Goal: Task Accomplishment & Management: Manage account settings

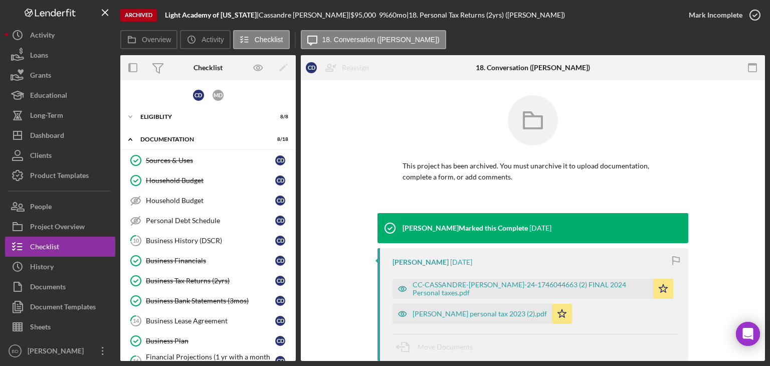
scroll to position [224, 0]
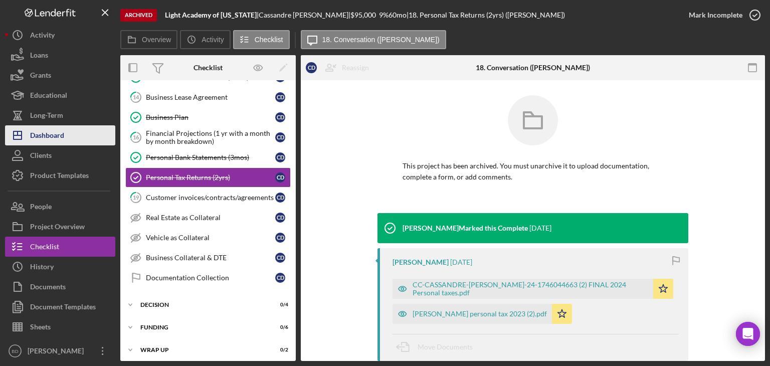
click at [42, 136] on div "Dashboard" at bounding box center [47, 136] width 34 height 23
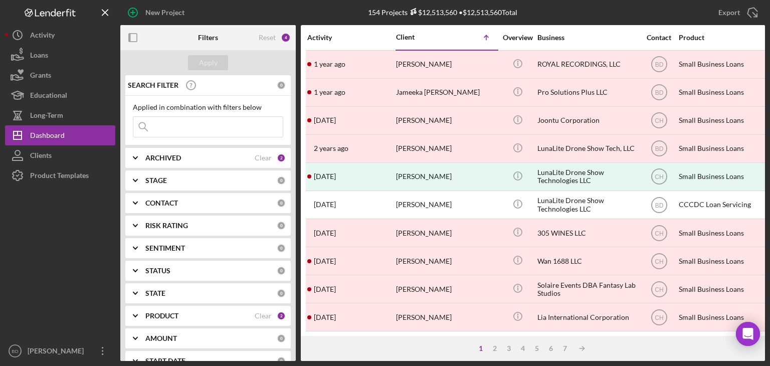
click at [169, 159] on b "ARCHIVED" at bounding box center [163, 158] width 36 height 8
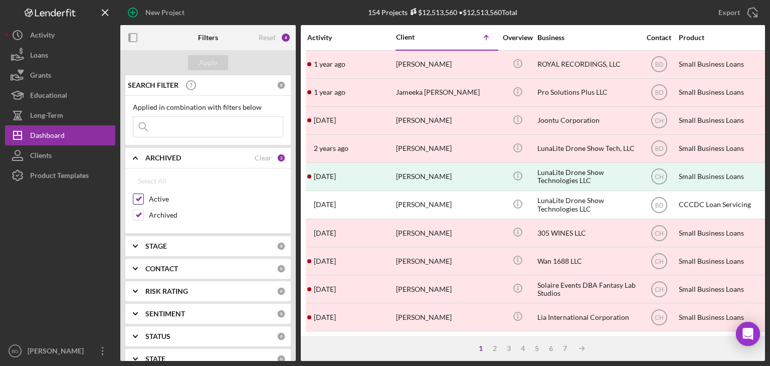
click at [141, 198] on input "Active" at bounding box center [138, 199] width 10 height 10
click at [140, 198] on input "Active" at bounding box center [138, 199] width 10 height 10
checkbox input "true"
click at [136, 211] on input "Archived" at bounding box center [138, 215] width 10 height 10
click at [211, 53] on div "Apply" at bounding box center [208, 62] width 176 height 25
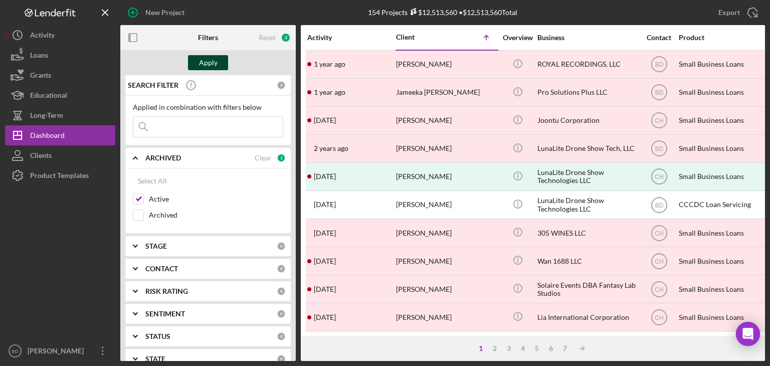
click at [208, 60] on div "Apply" at bounding box center [208, 62] width 19 height 15
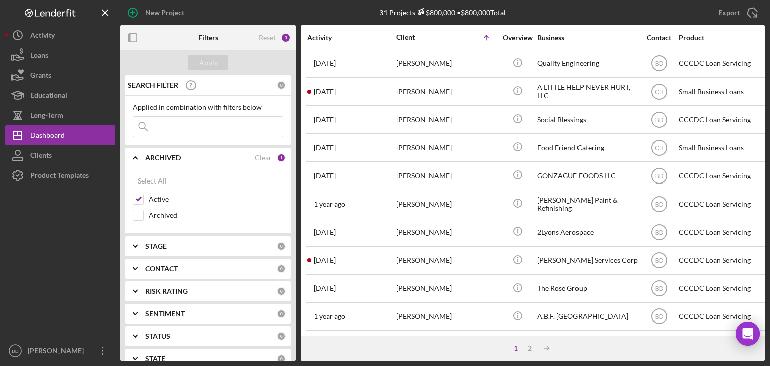
scroll to position [150, 0]
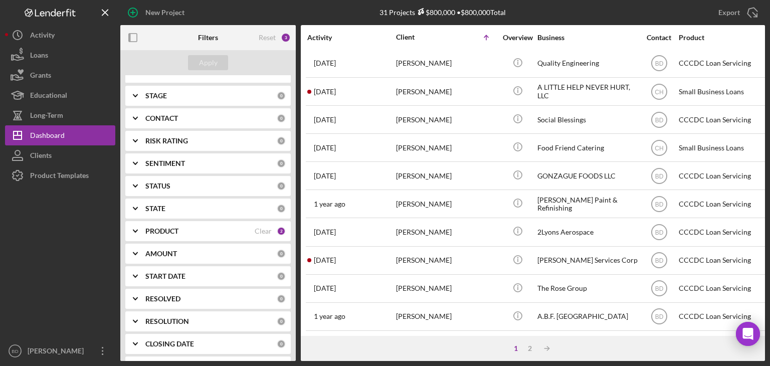
click at [161, 227] on div "PRODUCT Clear 2" at bounding box center [215, 231] width 140 height 20
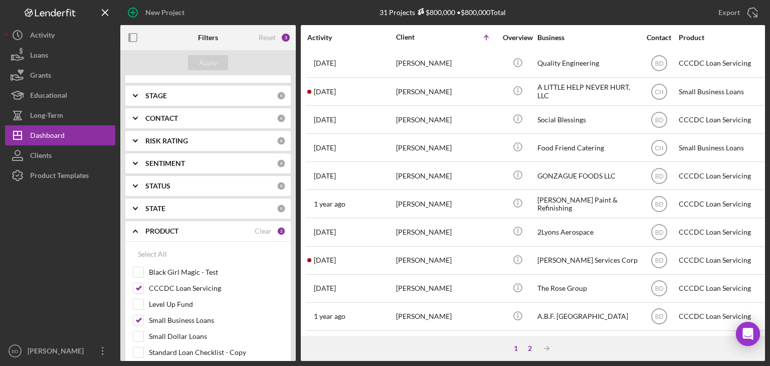
click at [529, 349] on div "2" at bounding box center [530, 349] width 14 height 8
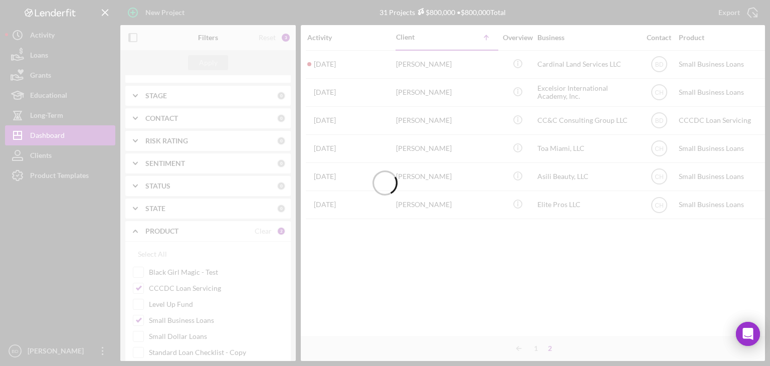
scroll to position [0, 0]
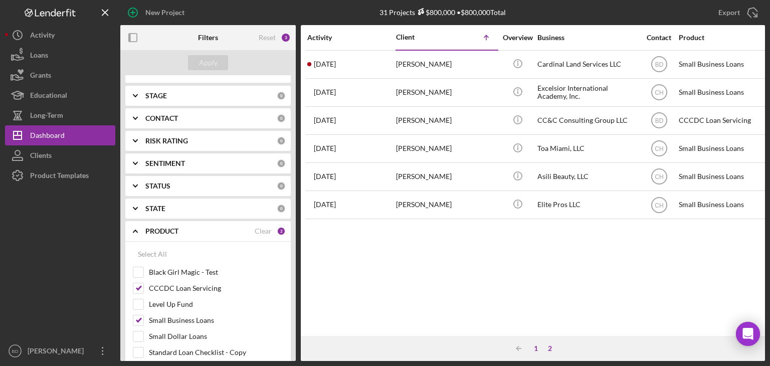
click at [534, 348] on div "1" at bounding box center [536, 349] width 14 height 8
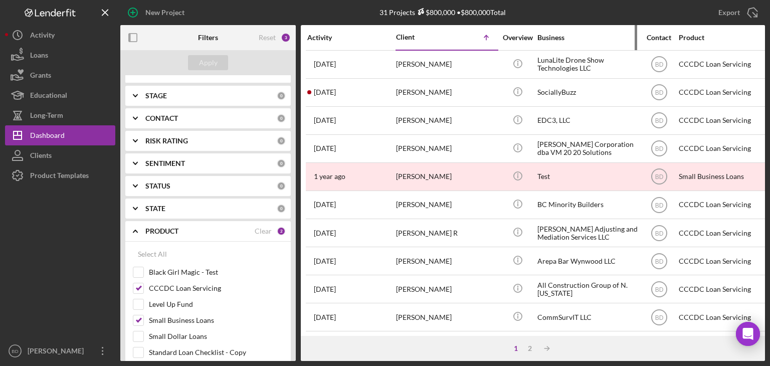
click at [557, 36] on div "Business" at bounding box center [588, 38] width 100 height 8
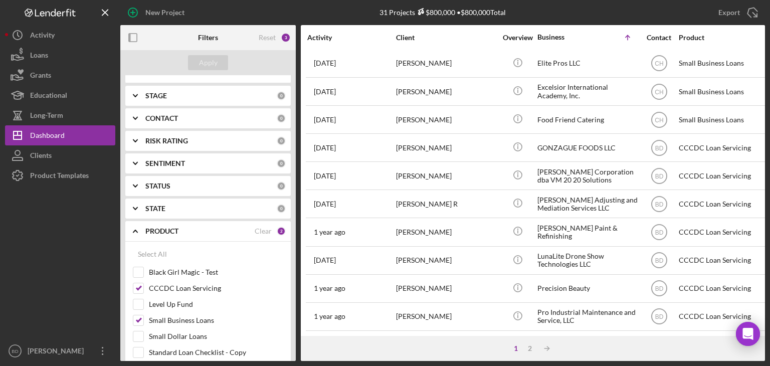
scroll to position [430, 0]
click at [533, 347] on div "2" at bounding box center [530, 349] width 14 height 8
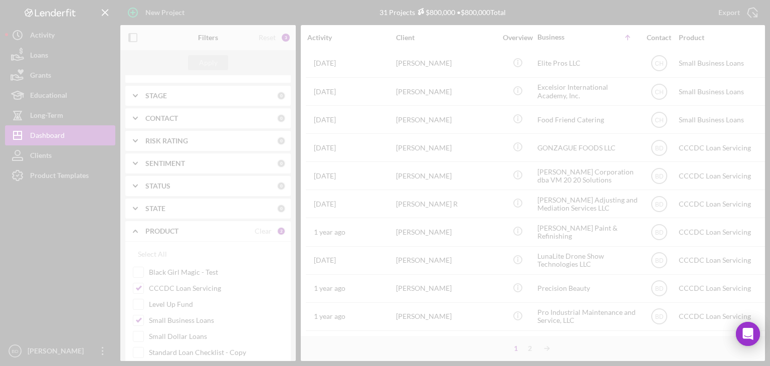
scroll to position [0, 0]
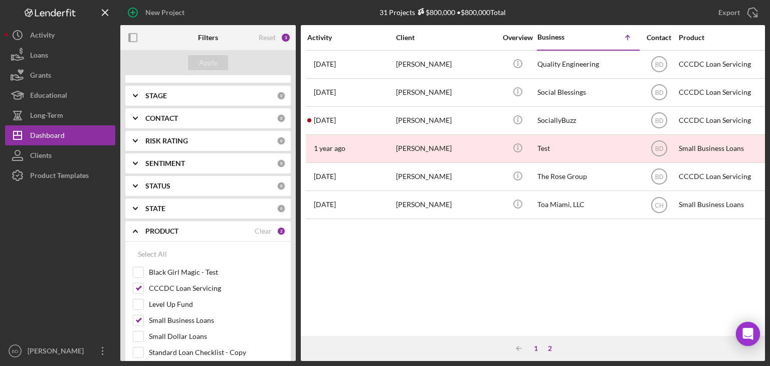
click at [536, 347] on div "1" at bounding box center [536, 349] width 14 height 8
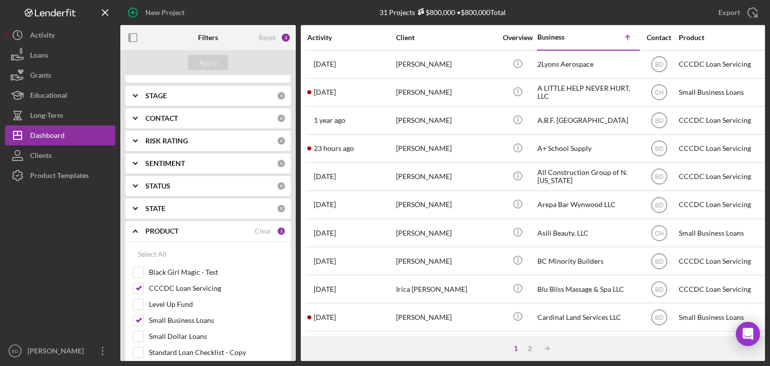
click at [149, 120] on b "CONTACT" at bounding box center [161, 118] width 33 height 8
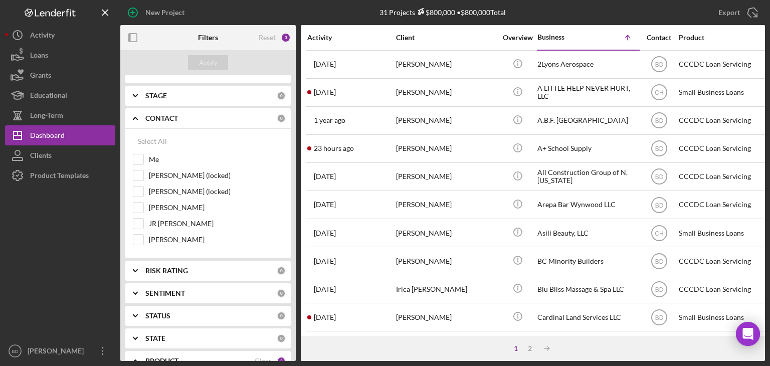
click at [154, 92] on b "STAGE" at bounding box center [156, 96] width 22 height 8
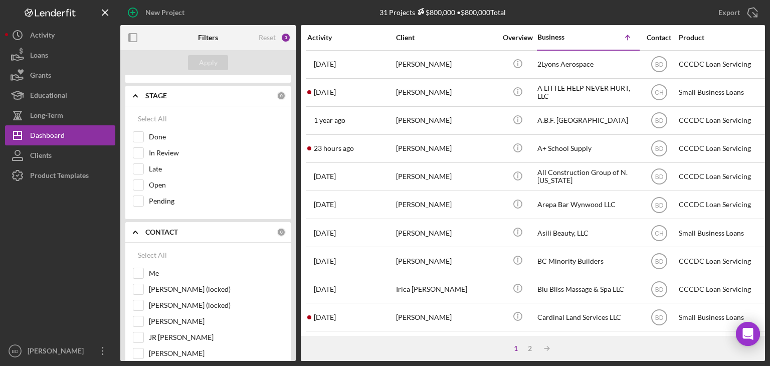
click at [152, 94] on b "STAGE" at bounding box center [156, 96] width 22 height 8
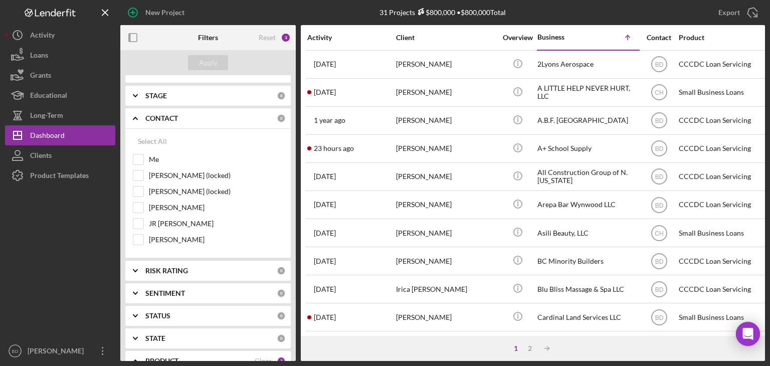
click at [147, 116] on icon "Icon/Expander" at bounding box center [135, 118] width 25 height 25
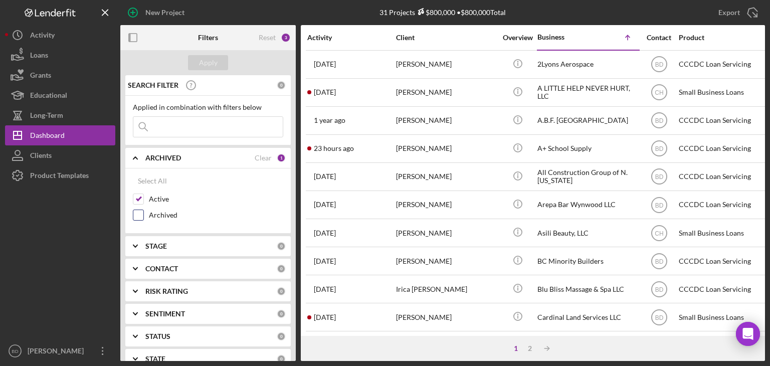
click at [136, 214] on input "Archived" at bounding box center [138, 215] width 10 height 10
click at [200, 64] on div "Apply" at bounding box center [208, 62] width 19 height 15
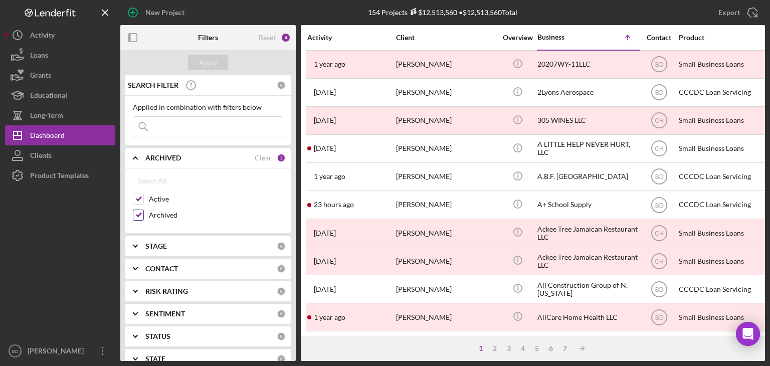
click at [138, 218] on input "Archived" at bounding box center [138, 215] width 10 height 10
checkbox input "false"
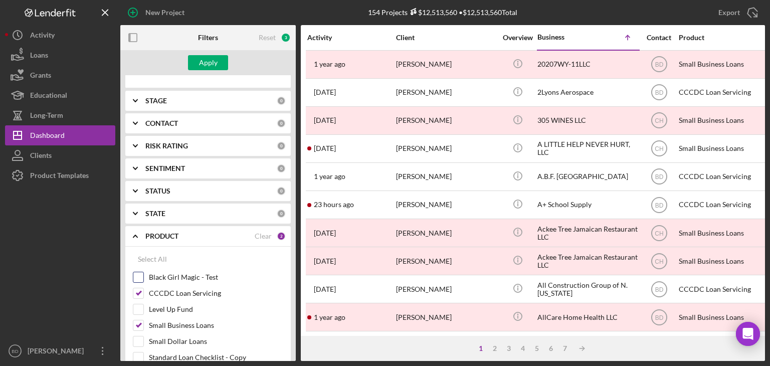
scroll to position [150, 0]
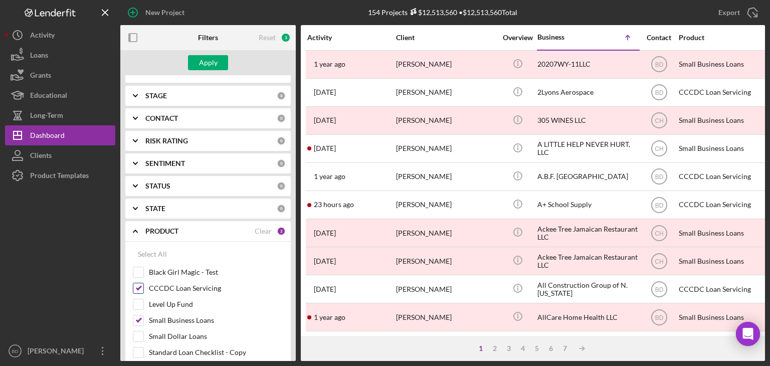
click at [138, 286] on input "CCCDC Loan Servicing" at bounding box center [138, 288] width 10 height 10
checkbox input "false"
click at [136, 301] on input "Level Up Fund" at bounding box center [138, 304] width 10 height 10
checkbox input "true"
click at [214, 60] on div "Apply" at bounding box center [208, 62] width 19 height 15
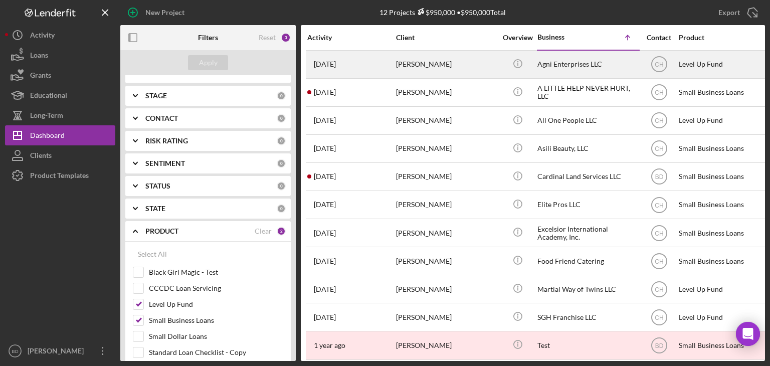
click at [556, 63] on div "Agni Enterprises LLC" at bounding box center [588, 64] width 100 height 27
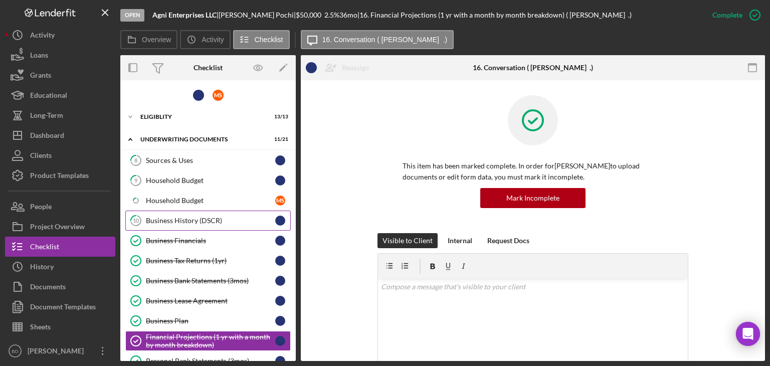
click at [179, 217] on div "Business History (DSCR)" at bounding box center [210, 221] width 129 height 8
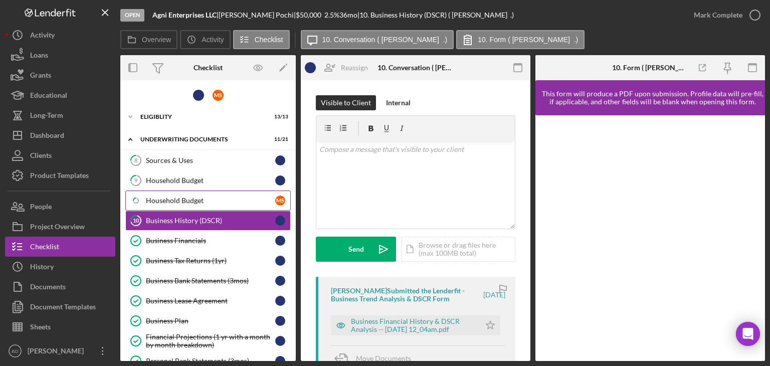
click at [206, 197] on div "Household Budget" at bounding box center [210, 201] width 129 height 8
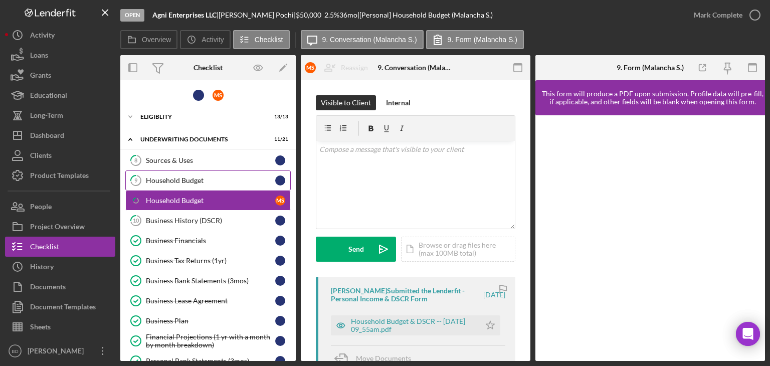
click at [208, 179] on div "Household Budget" at bounding box center [210, 181] width 129 height 8
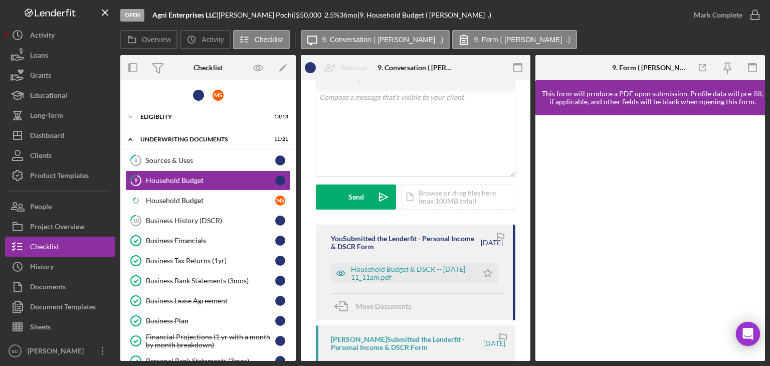
scroll to position [100, 0]
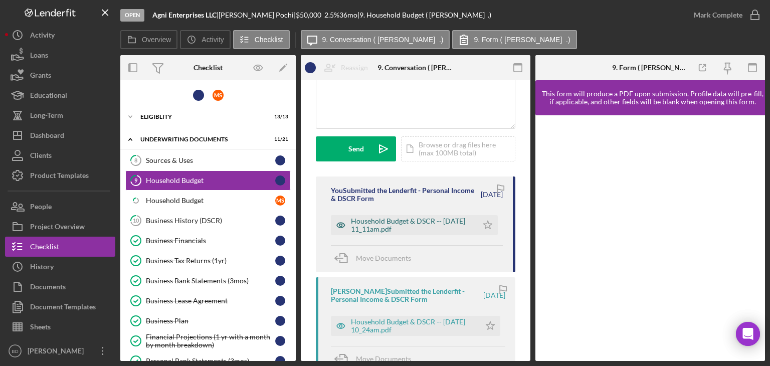
click at [341, 226] on icon "button" at bounding box center [341, 225] width 3 height 3
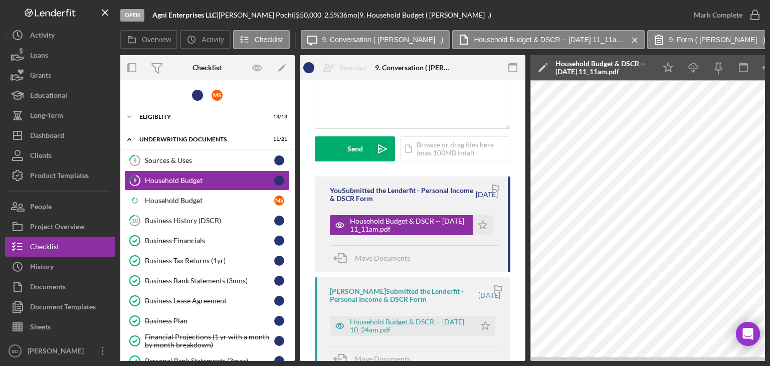
scroll to position [0, 0]
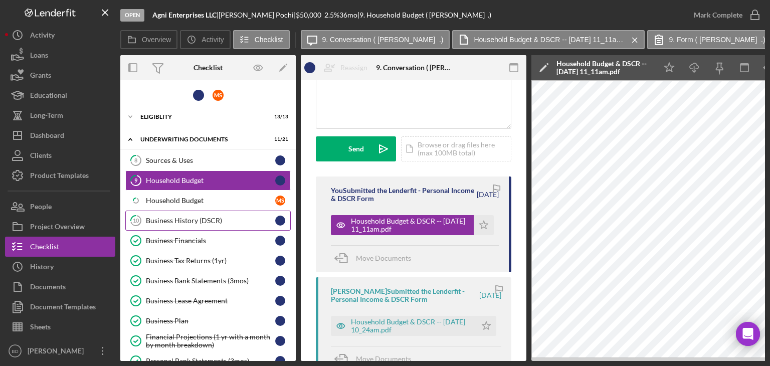
click at [177, 220] on div "Business History (DSCR)" at bounding box center [210, 221] width 129 height 8
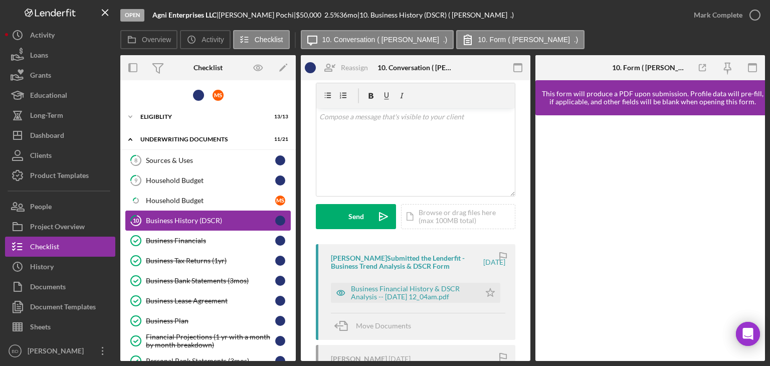
scroll to position [50, 0]
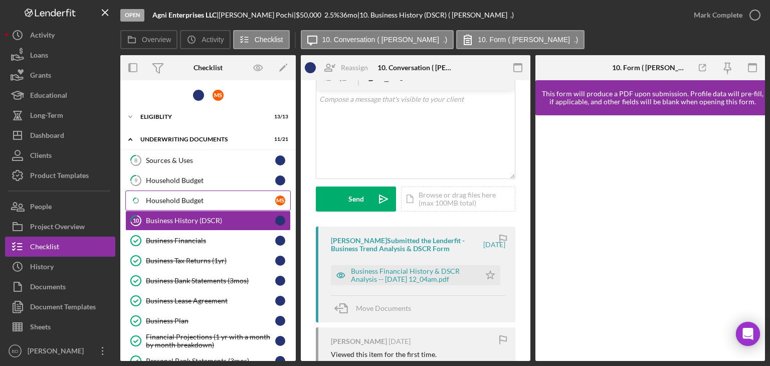
click at [177, 202] on div "Household Budget" at bounding box center [210, 201] width 129 height 8
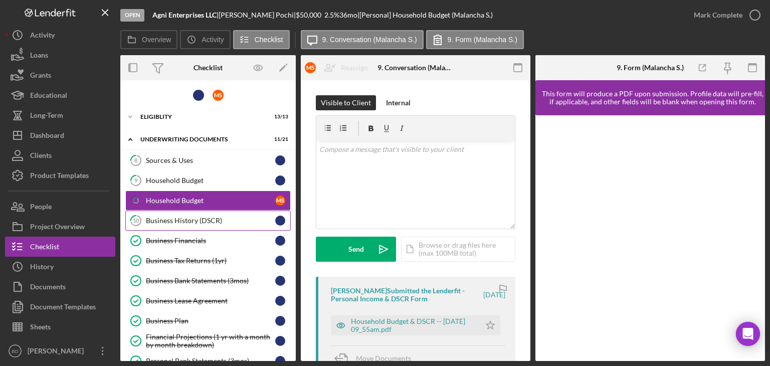
click at [170, 217] on div "Business History (DSCR)" at bounding box center [210, 221] width 129 height 8
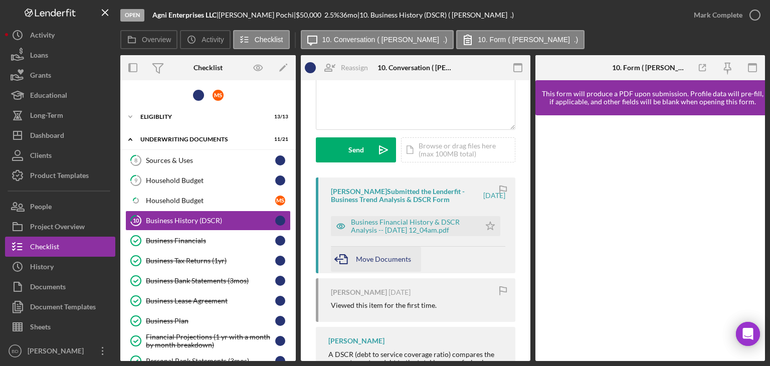
scroll to position [100, 0]
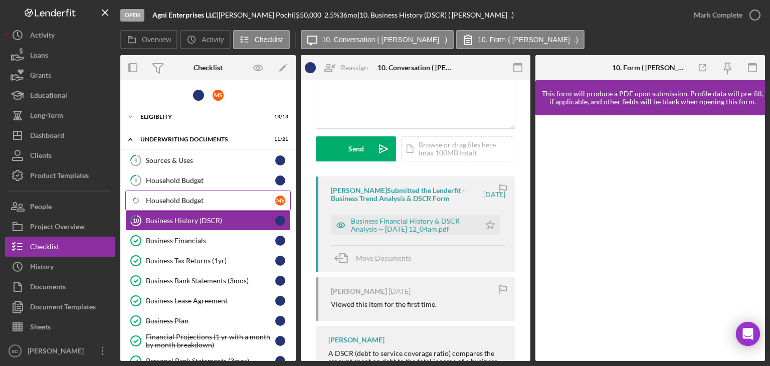
click at [185, 200] on div "Household Budget" at bounding box center [210, 201] width 129 height 8
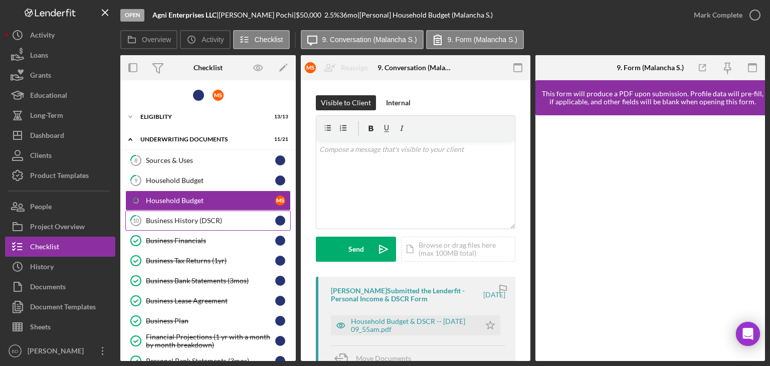
click at [175, 217] on div "Business History (DSCR)" at bounding box center [210, 221] width 129 height 8
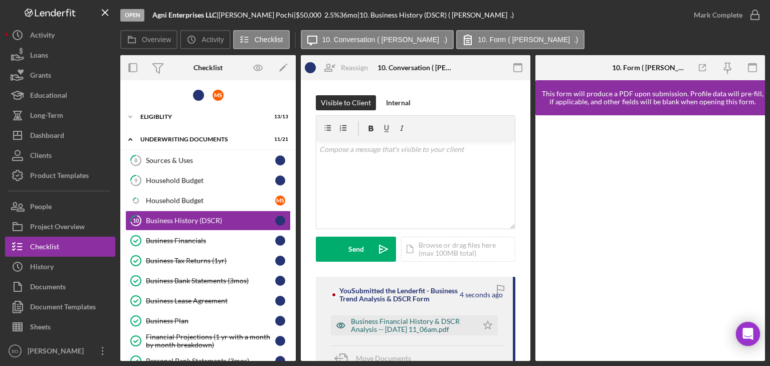
click at [344, 332] on icon "button" at bounding box center [341, 326] width 20 height 20
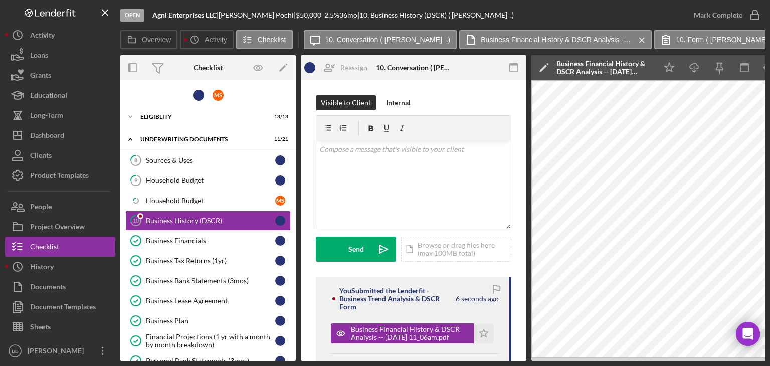
drag, startPoint x: 541, startPoint y: 361, endPoint x: 606, endPoint y: 358, distance: 65.3
click at [606, 358] on div "Open Agni Enterprises LLC | Subbarayan Pochi | $50,000 $50,000 2.5 % 36 mo | 10…" at bounding box center [385, 183] width 770 height 366
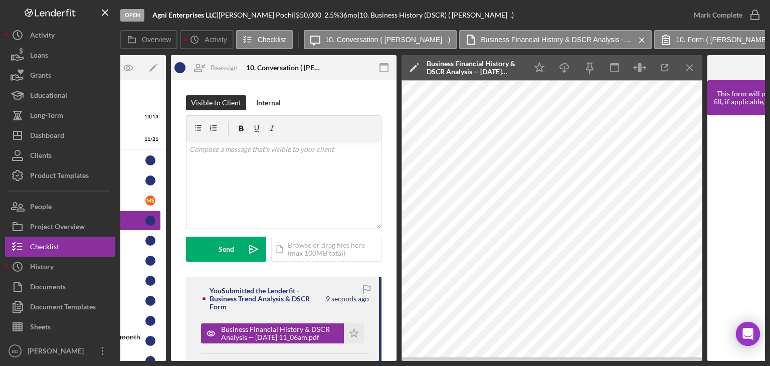
scroll to position [0, 130]
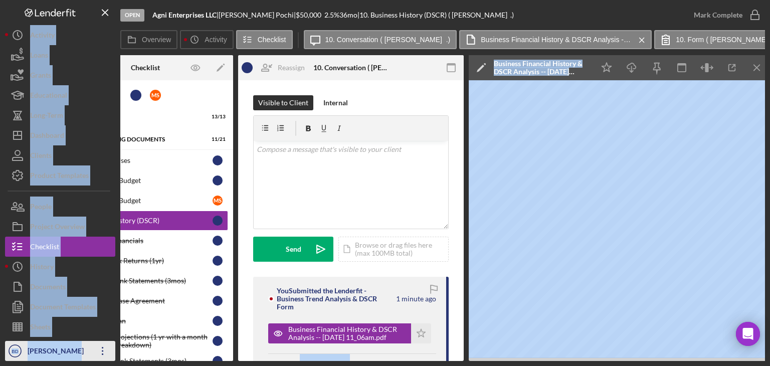
drag, startPoint x: 233, startPoint y: 361, endPoint x: 110, endPoint y: 359, distance: 122.4
click at [110, 359] on div "Open Agni Enterprises LLC | Subbarayan Pochi | $50,000 $50,000 2.5 % 36 mo | 10…" at bounding box center [385, 180] width 760 height 361
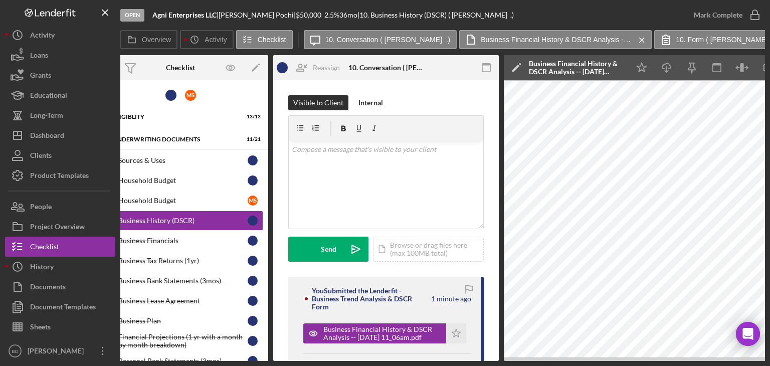
click at [167, 362] on div "Open Agni Enterprises LLC | Subbarayan Pochi | $50,000 $50,000 2.5 % 36 mo | 10…" at bounding box center [385, 183] width 770 height 366
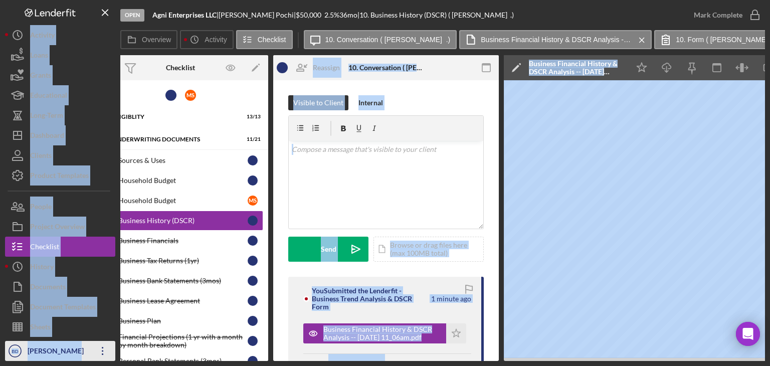
drag, startPoint x: 163, startPoint y: 362, endPoint x: 84, endPoint y: 358, distance: 78.4
click at [84, 358] on div "Open Agni Enterprises LLC | Subbarayan Pochi | $50,000 $50,000 2.5 % 36 mo | 10…" at bounding box center [385, 183] width 770 height 366
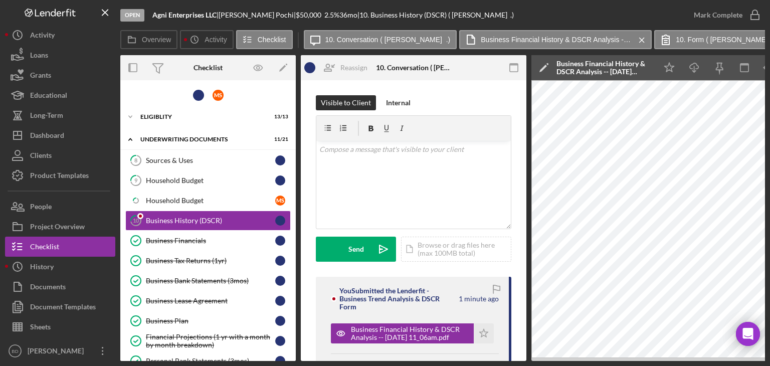
click at [120, 84] on div "M S Icon/Expander Eligiblity 13 / 13 Icon/Expander Underwriting Documents 11 / …" at bounding box center [208, 220] width 176 height 281
click at [180, 257] on div "Business Tax Returns (1yr)" at bounding box center [210, 261] width 129 height 8
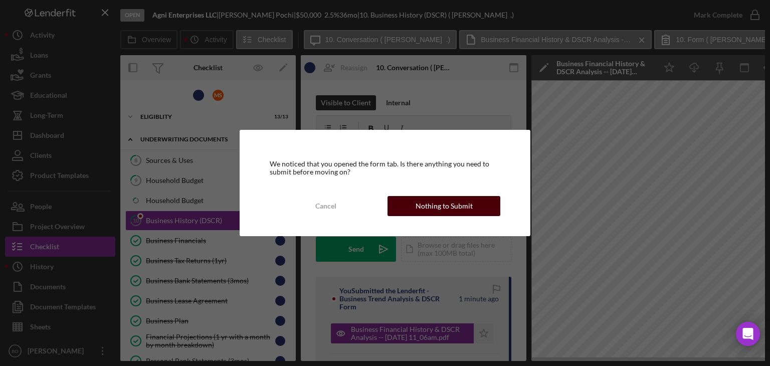
click at [425, 202] on div "Nothing to Submit" at bounding box center [444, 206] width 57 height 20
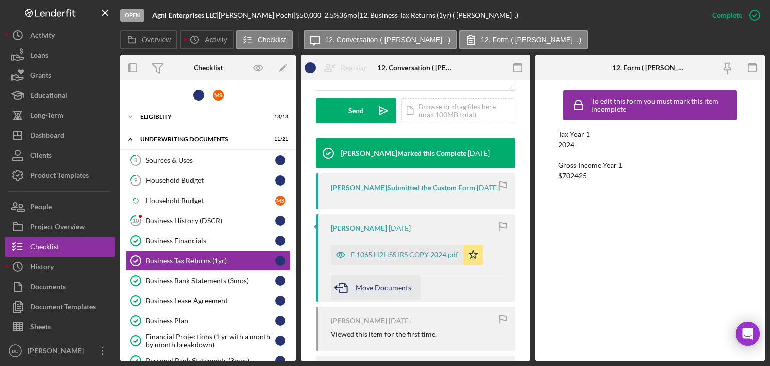
scroll to position [301, 0]
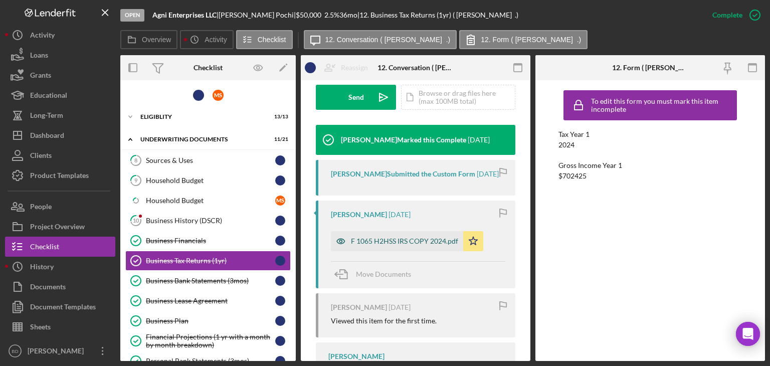
click at [341, 243] on icon "button" at bounding box center [341, 241] width 3 height 3
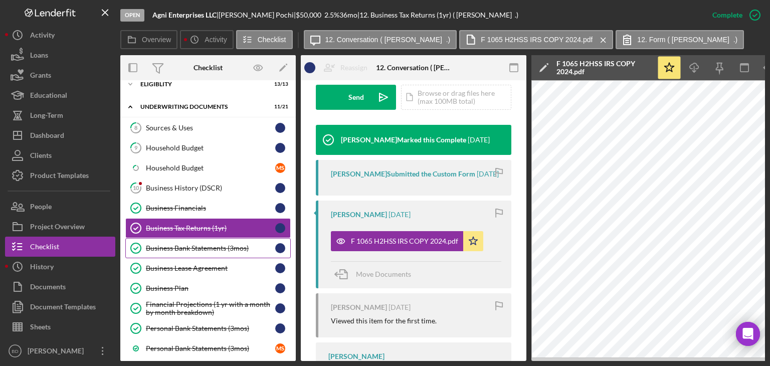
scroll to position [50, 0]
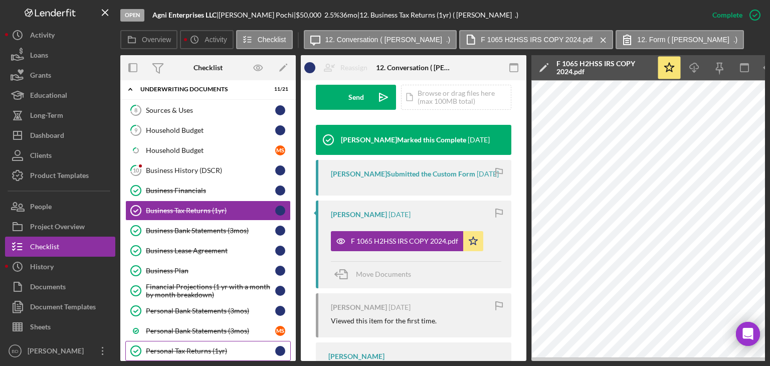
click at [188, 341] on link "Personal Tax Returns (1yr) Personal Tax Returns (1yr)" at bounding box center [208, 351] width 166 height 20
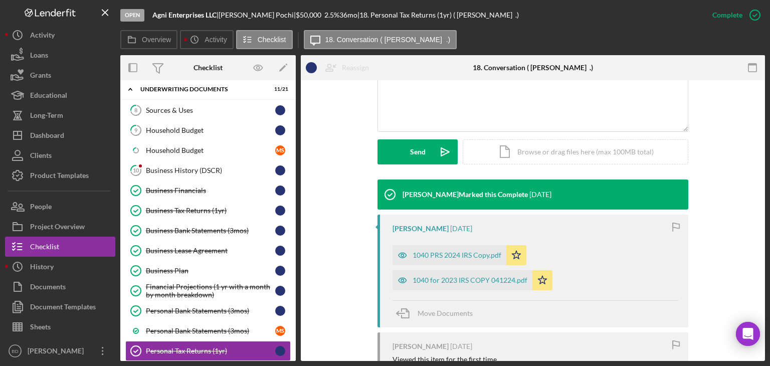
scroll to position [251, 0]
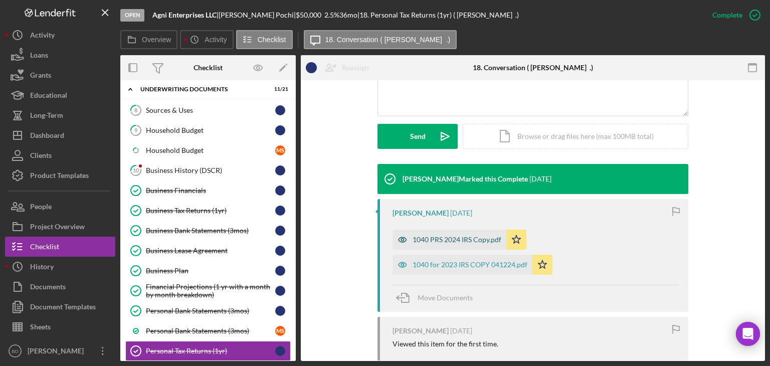
click at [405, 237] on icon "button" at bounding box center [403, 240] width 20 height 20
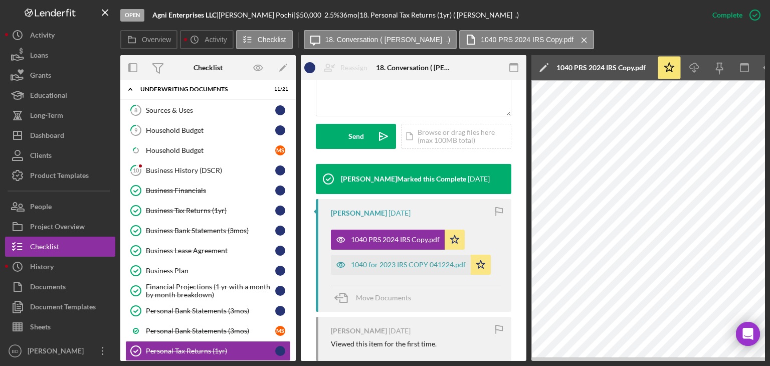
scroll to position [0, 67]
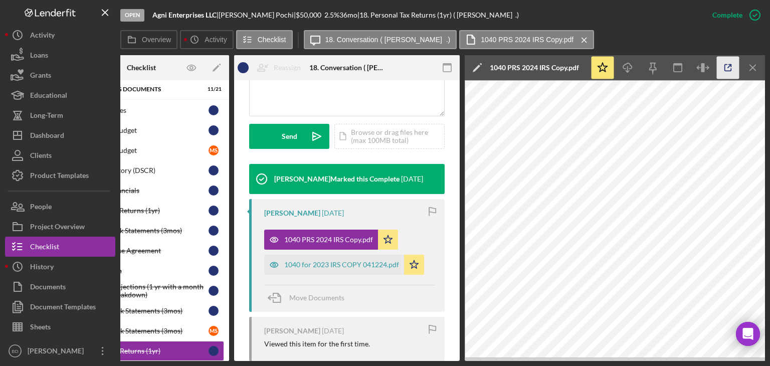
click at [726, 67] on icon "button" at bounding box center [728, 68] width 23 height 23
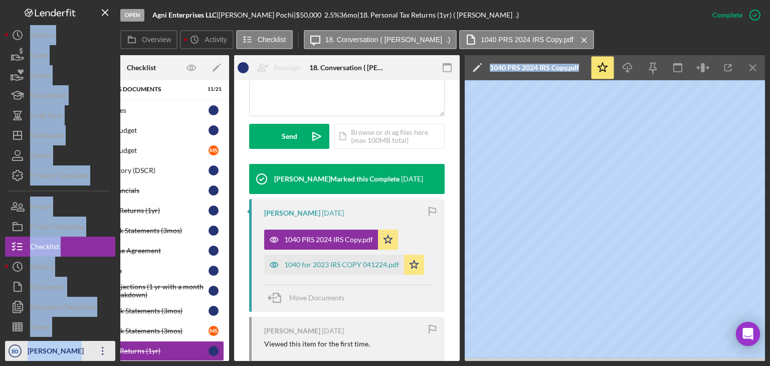
scroll to position [0, 0]
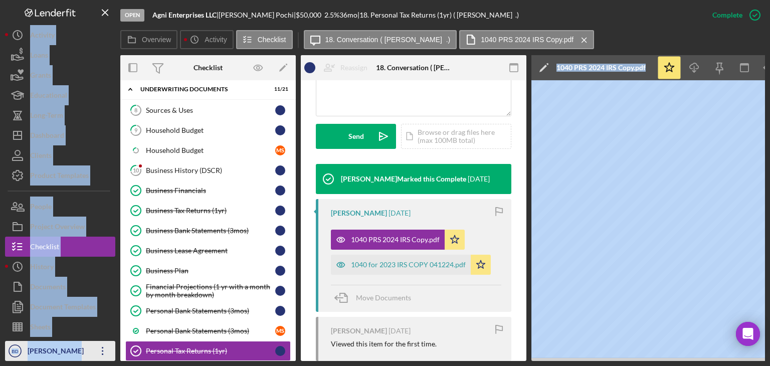
drag, startPoint x: 237, startPoint y: 361, endPoint x: 111, endPoint y: 348, distance: 126.5
click at [111, 348] on div "Open Agni Enterprises LLC | Subbarayan Pochi | $50,000 $50,000 2.5 % 36 mo | 18…" at bounding box center [385, 180] width 760 height 361
click at [398, 104] on div "v Color teal Color pink Remove color Add row above Add row below Add column bef…" at bounding box center [414, 72] width 195 height 88
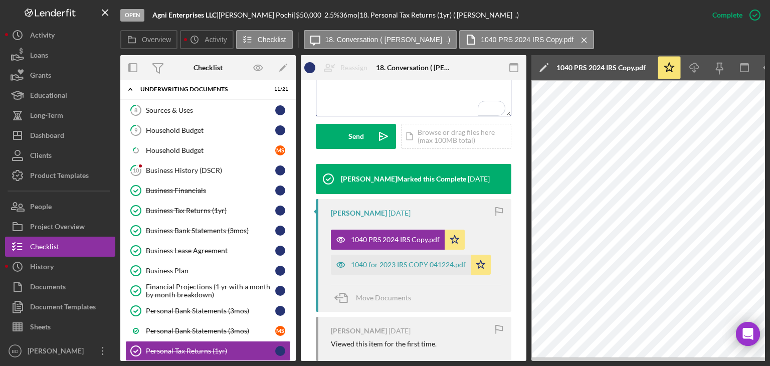
click at [311, 160] on div "This item has been marked complete. In order for Subbarayan Pochi to upload doc…" at bounding box center [414, 144] width 226 height 652
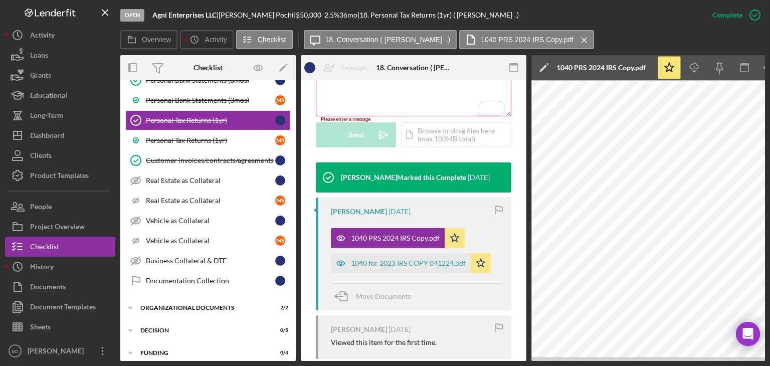
scroll to position [309, 0]
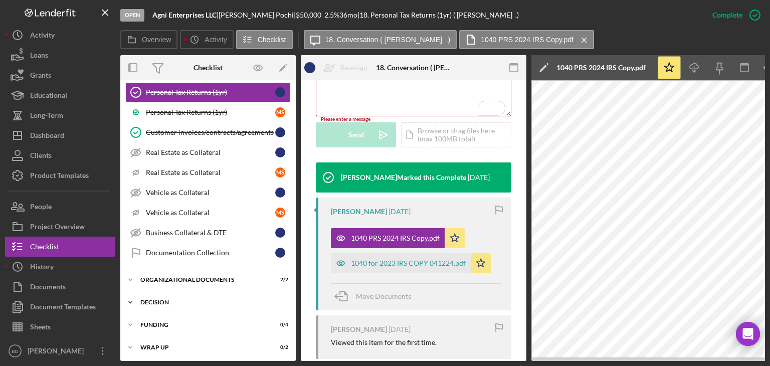
click at [175, 299] on div "Decision" at bounding box center [211, 302] width 143 height 6
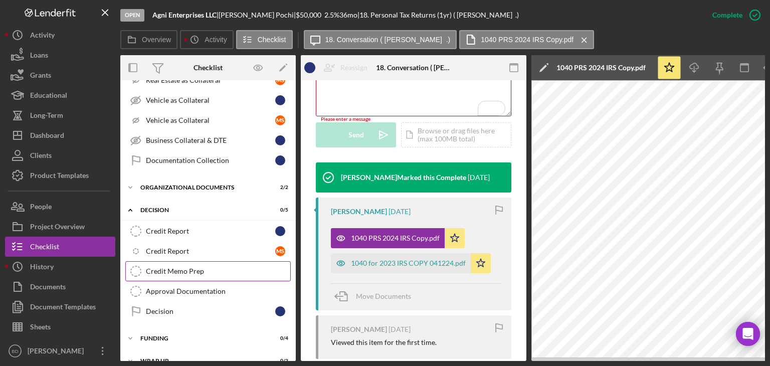
scroll to position [413, 0]
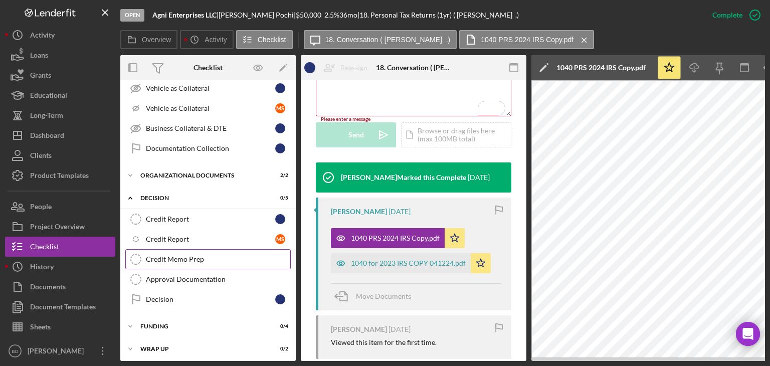
click at [189, 255] on div "Credit Memo Prep" at bounding box center [218, 259] width 144 height 8
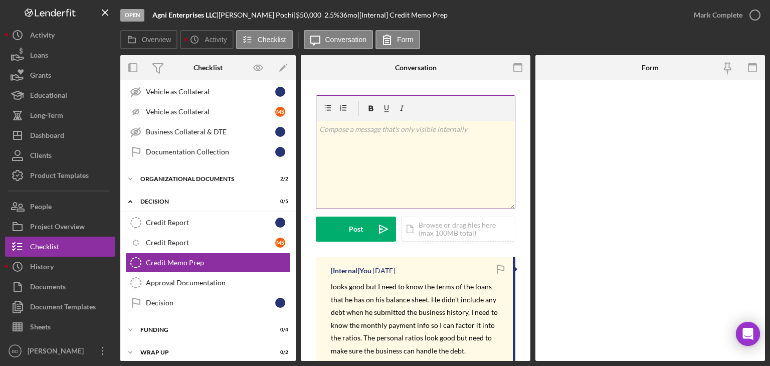
scroll to position [411, 0]
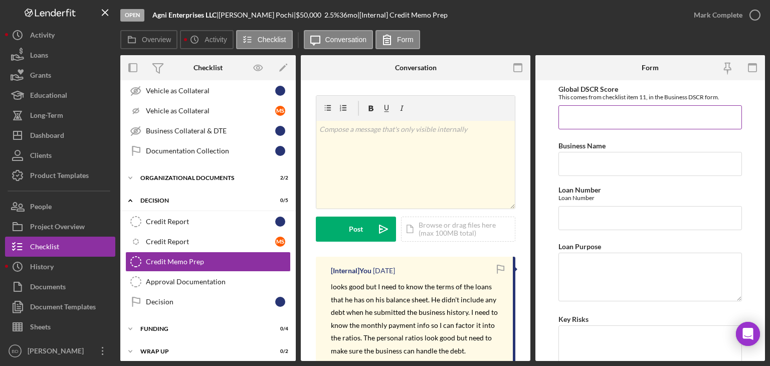
click at [610, 115] on input "Global DSCR Score" at bounding box center [651, 117] width 184 height 24
click at [608, 114] on input "Global DSCR Score" at bounding box center [651, 117] width 184 height 24
type input "6.90000%"
click at [602, 156] on input "Business Name" at bounding box center [651, 164] width 184 height 24
type input "Agni Enterprises LLC"
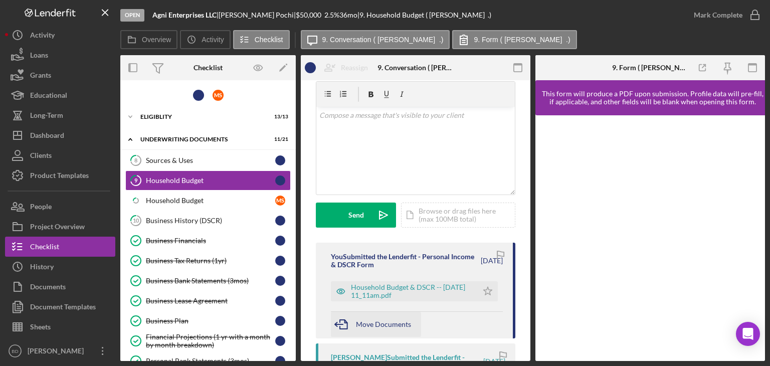
scroll to position [50, 0]
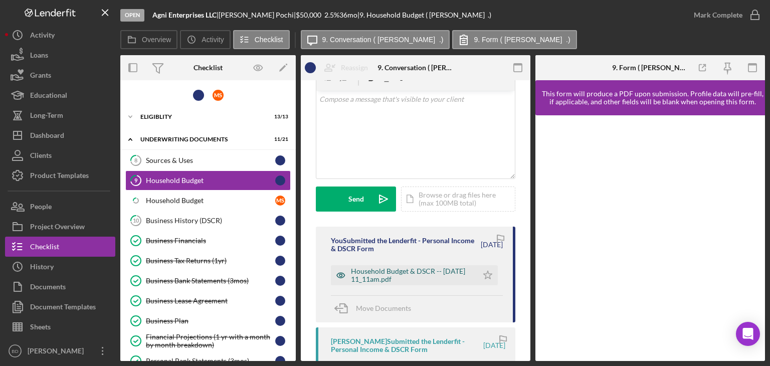
click at [338, 275] on icon "button" at bounding box center [341, 275] width 20 height 20
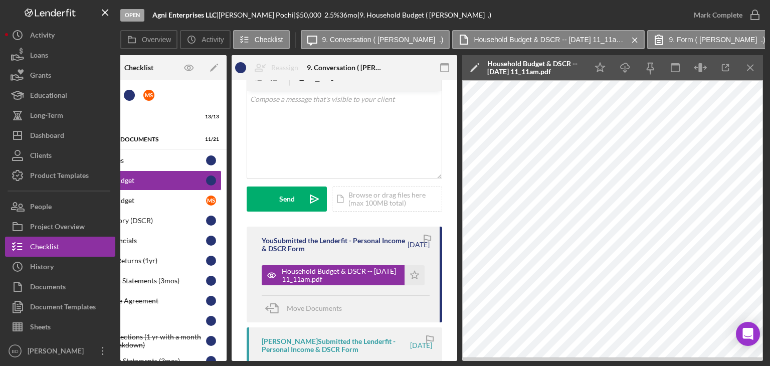
scroll to position [0, 80]
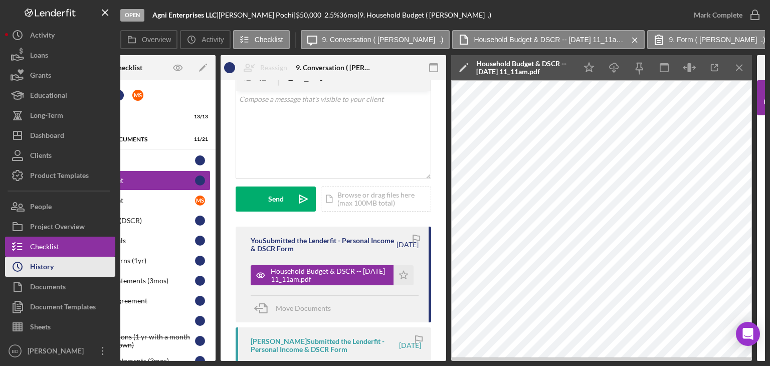
click at [52, 269] on div "History" at bounding box center [42, 268] width 24 height 23
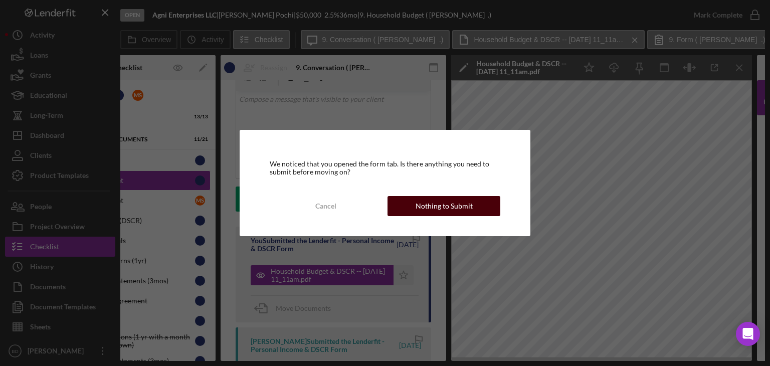
click at [433, 202] on div "Nothing to Submit" at bounding box center [444, 206] width 57 height 20
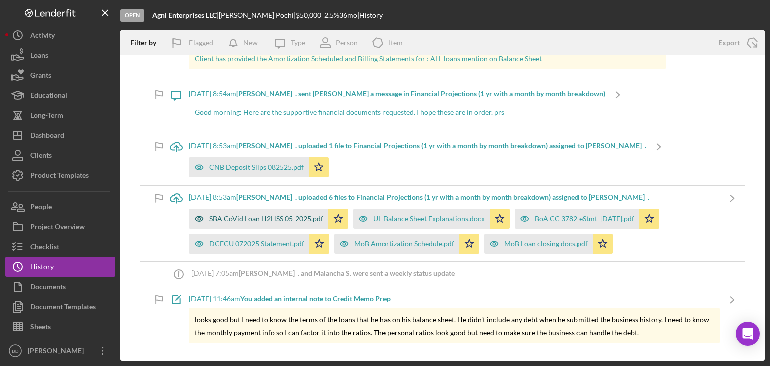
scroll to position [100, 0]
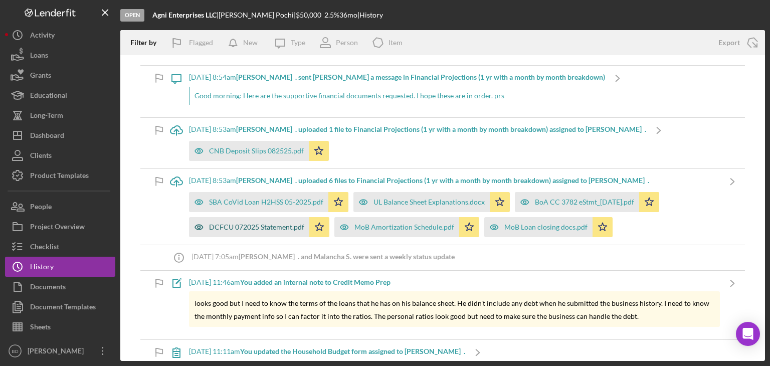
click at [269, 223] on div "DCFCU 072025 Statement.pdf" at bounding box center [256, 227] width 95 height 8
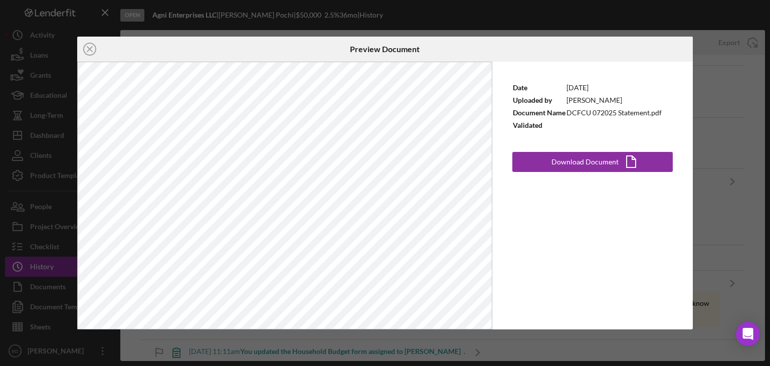
click at [716, 140] on div "Icon/Close Preview Document Date [DATE] Uploaded by [PERSON_NAME] Document Name…" at bounding box center [385, 183] width 770 height 366
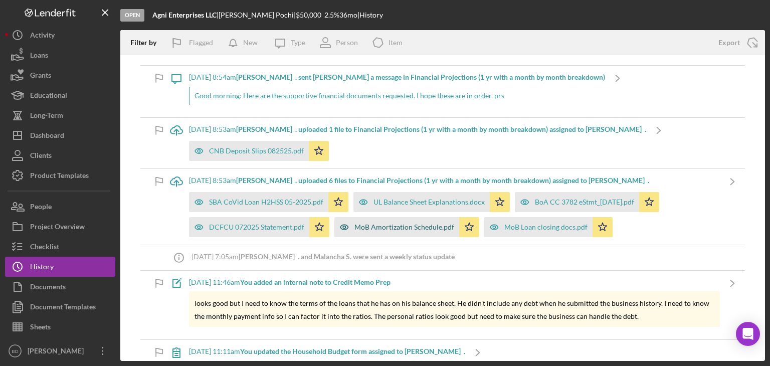
click at [379, 226] on div "MoB Amortization Schedule.pdf" at bounding box center [405, 227] width 100 height 8
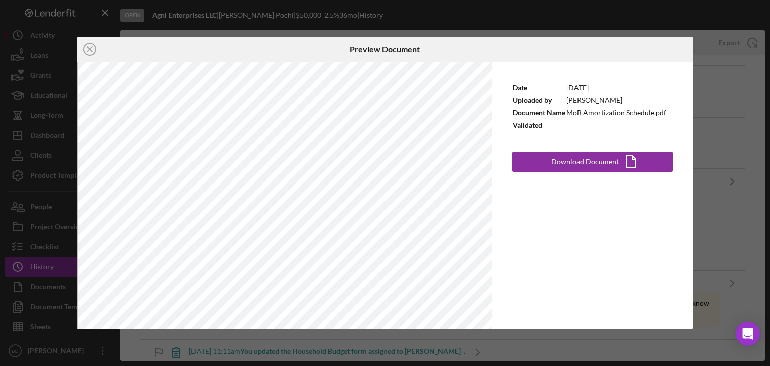
click at [728, 154] on div "Icon/Close Preview Document Date [DATE] Uploaded by [PERSON_NAME] Document Name…" at bounding box center [385, 183] width 770 height 366
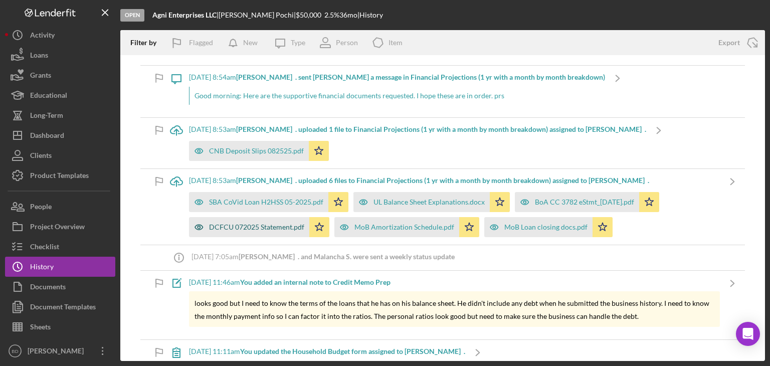
click at [237, 221] on div "DCFCU 072025 Statement.pdf" at bounding box center [249, 227] width 120 height 20
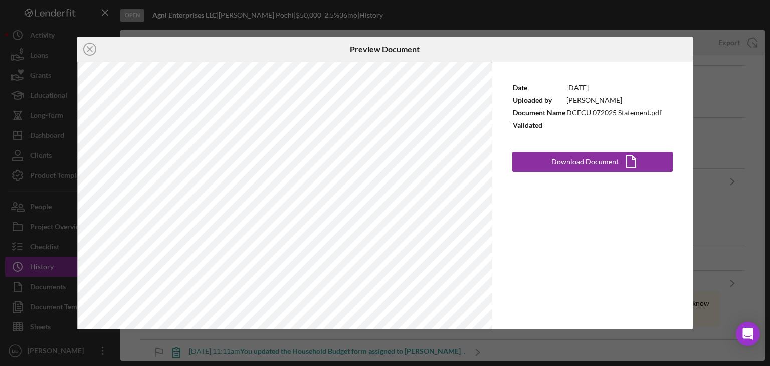
click at [732, 187] on div "Icon/Close Preview Document Date [DATE] Uploaded by [PERSON_NAME] Document Name…" at bounding box center [385, 183] width 770 height 366
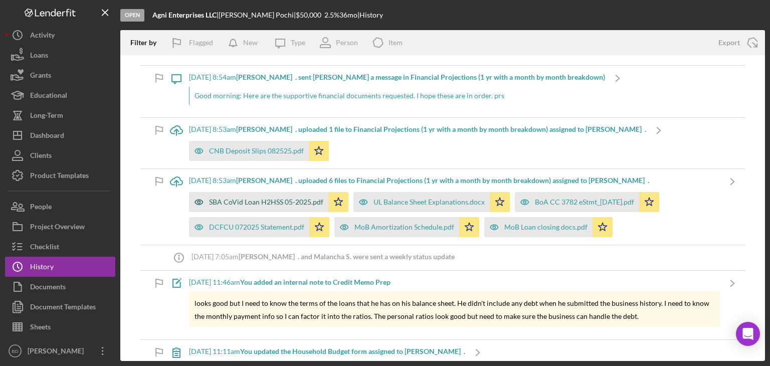
click at [226, 197] on div "SBA CoVid Loan H2HSS 05-2025.pdf" at bounding box center [258, 202] width 139 height 20
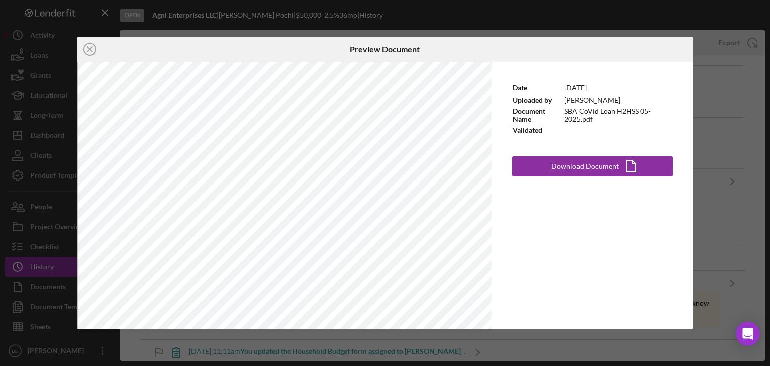
click at [733, 183] on div "Icon/Close Preview Document Date [DATE] Uploaded by [PERSON_NAME] Document Name…" at bounding box center [385, 183] width 770 height 366
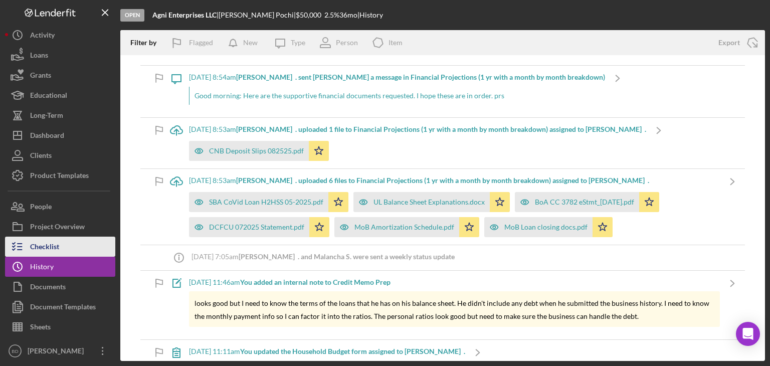
click at [60, 242] on button "Checklist" at bounding box center [60, 247] width 110 height 20
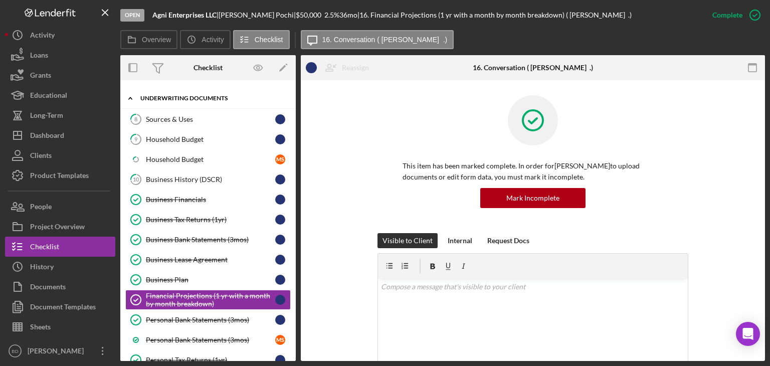
scroll to position [17, 0]
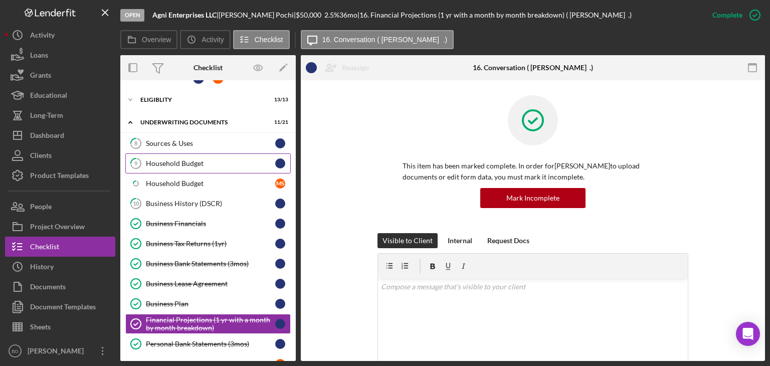
click at [196, 153] on link "9 Household Budget" at bounding box center [208, 163] width 166 height 20
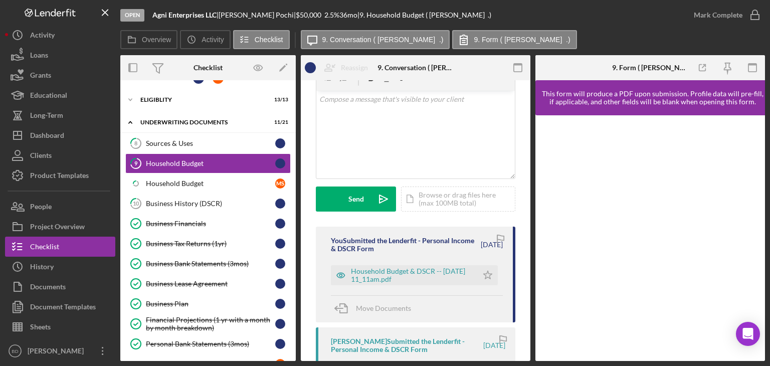
scroll to position [100, 0]
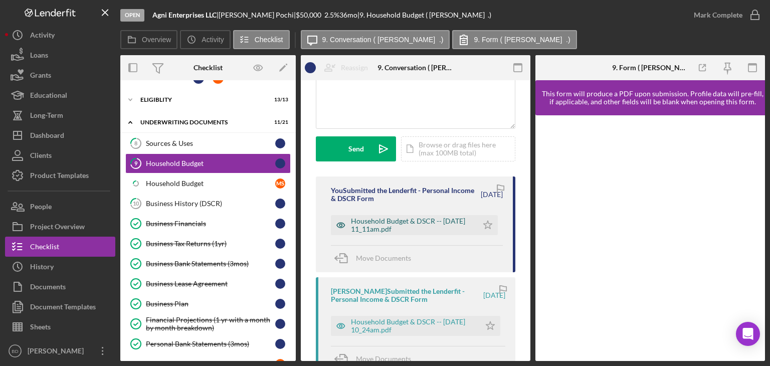
click at [344, 225] on icon "button" at bounding box center [341, 225] width 20 height 20
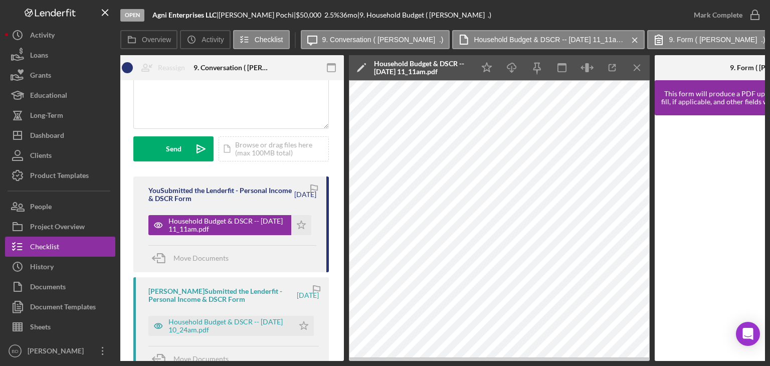
scroll to position [0, 196]
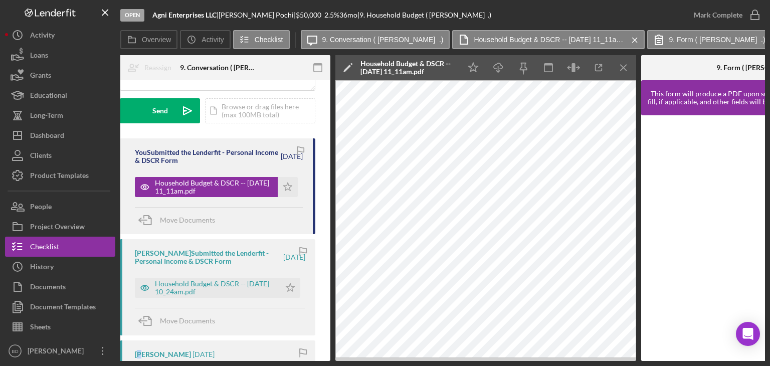
drag, startPoint x: 281, startPoint y: 362, endPoint x: 139, endPoint y: 352, distance: 142.3
click at [139, 352] on div "Open Agni Enterprises LLC | [PERSON_NAME] | $50,000 $50,000 2.5 % 36 mo | 9. Ho…" at bounding box center [385, 183] width 770 height 366
